Goal: Book appointment/travel/reservation

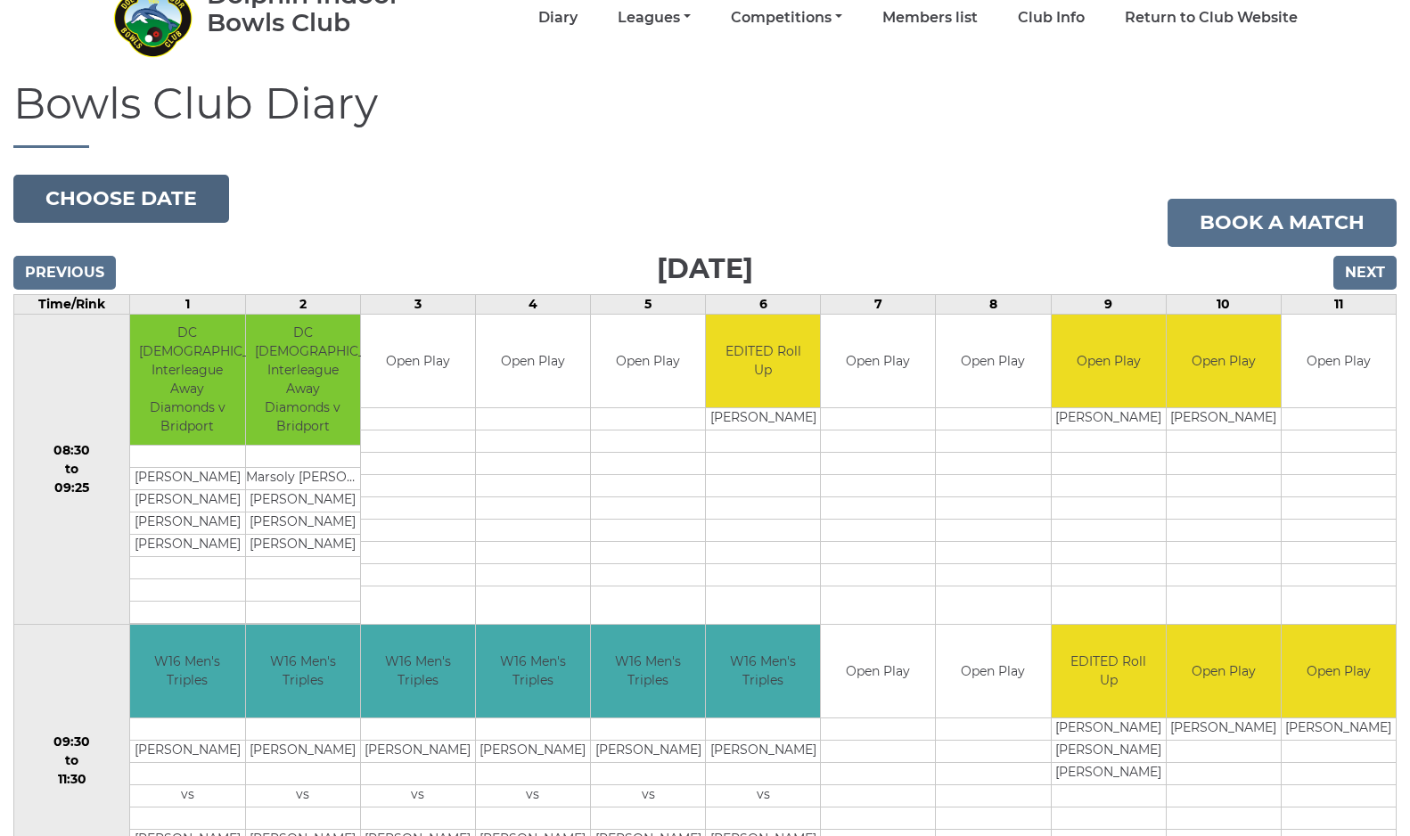
scroll to position [96, 0]
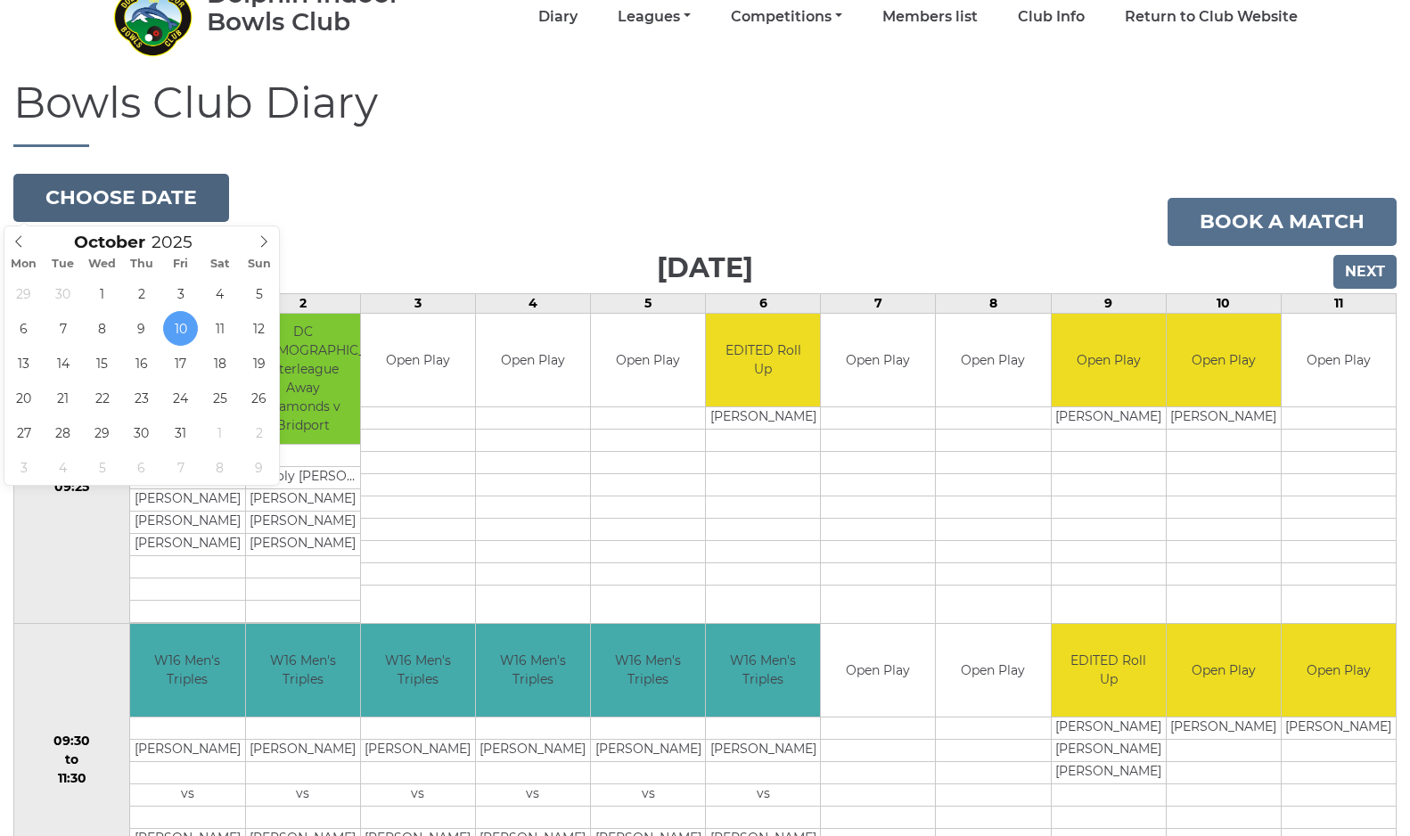
click at [94, 198] on button "Choose date" at bounding box center [121, 198] width 216 height 48
type input "[DATE]"
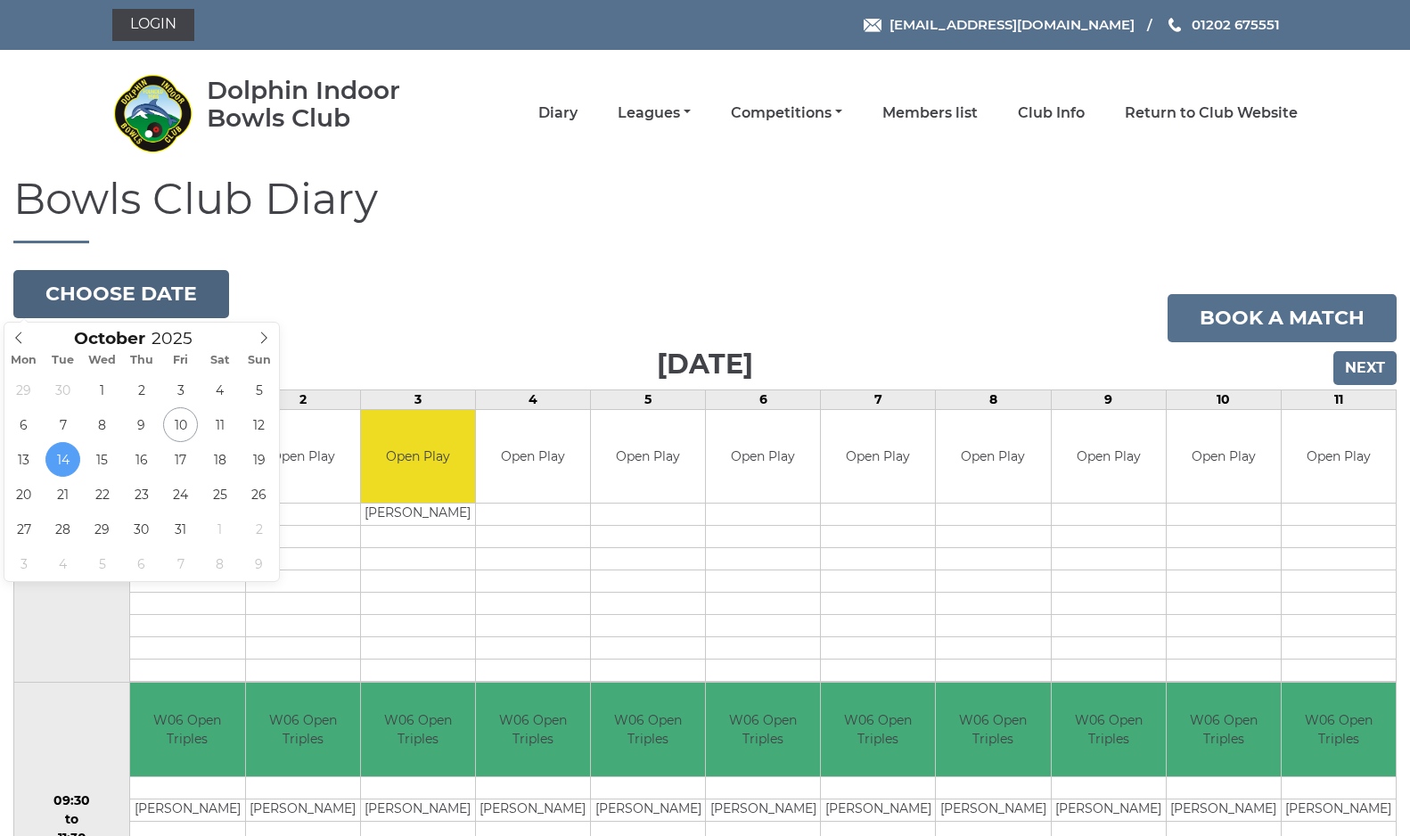
click at [81, 294] on button "Choose date" at bounding box center [121, 294] width 216 height 48
type input "2025-10-07"
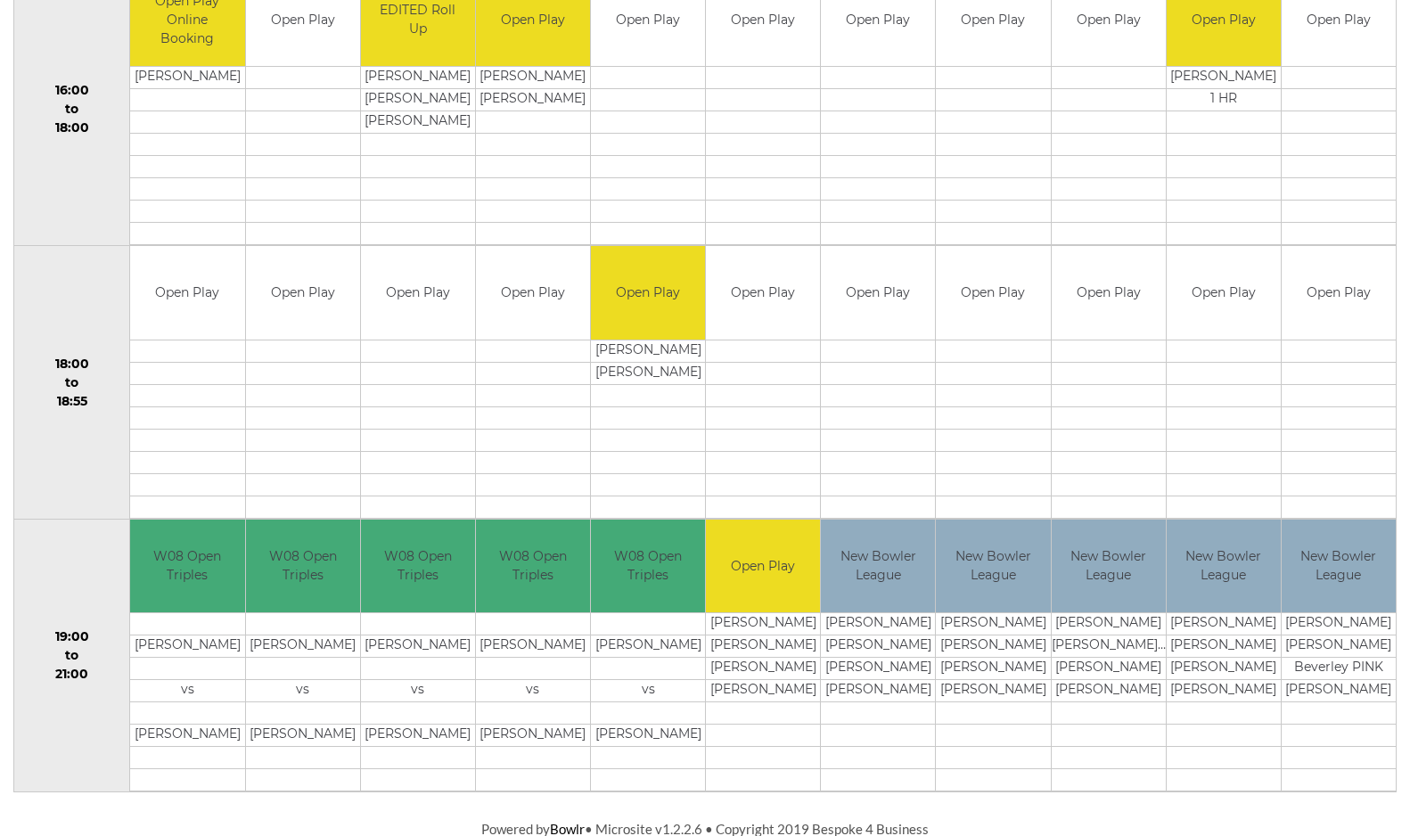
scroll to position [1532, 0]
